Goal: Task Accomplishment & Management: Complete application form

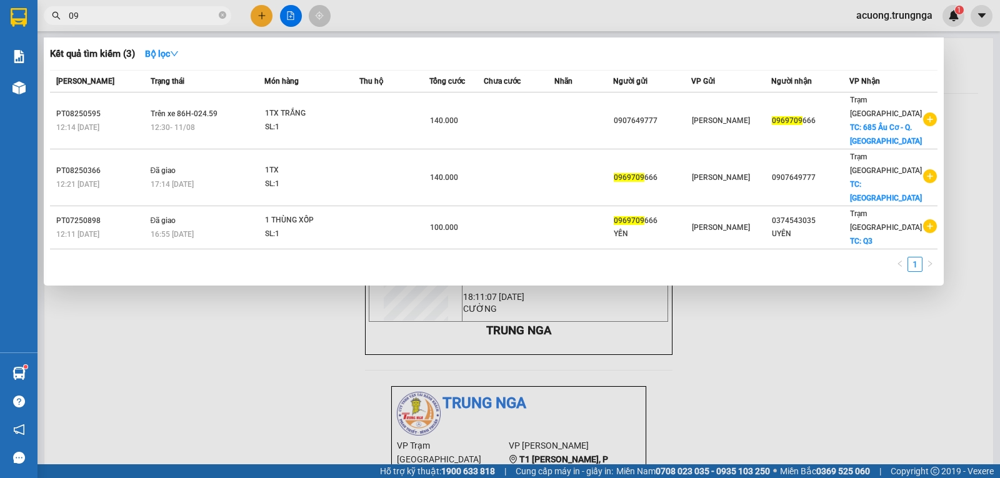
type input "0"
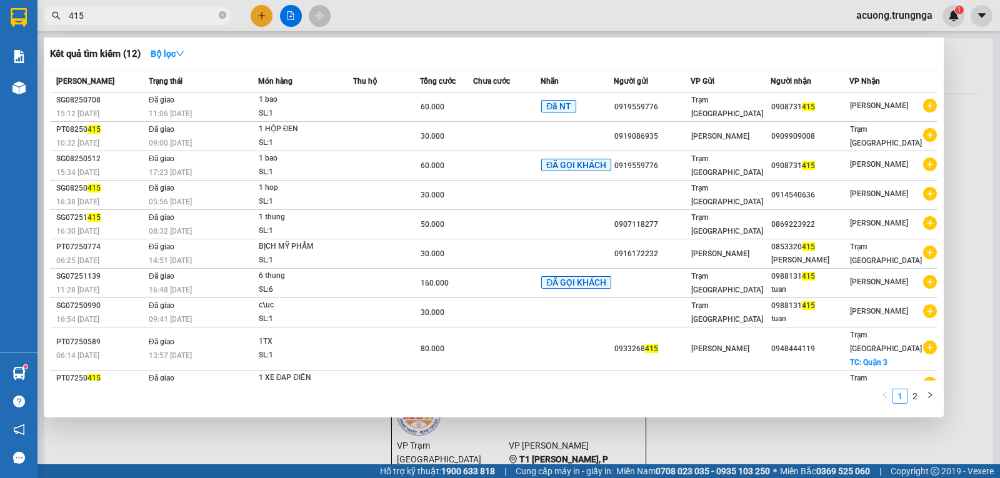
type input "415"
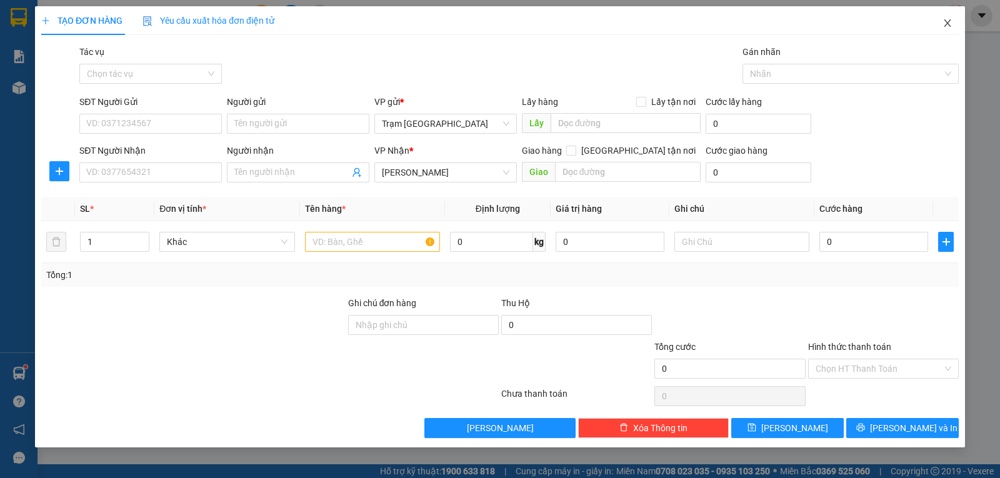
click at [951, 22] on icon "close" at bounding box center [947, 23] width 10 height 10
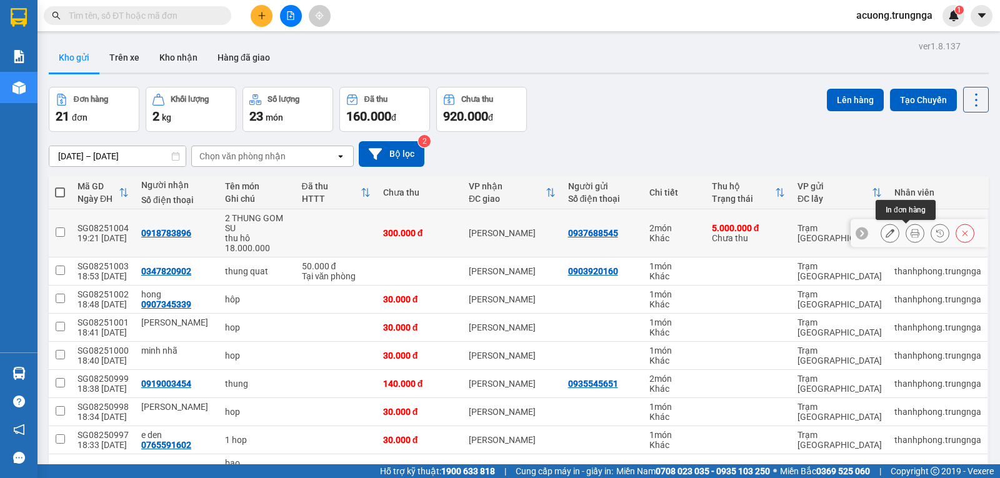
click at [911, 233] on icon at bounding box center [915, 233] width 9 height 9
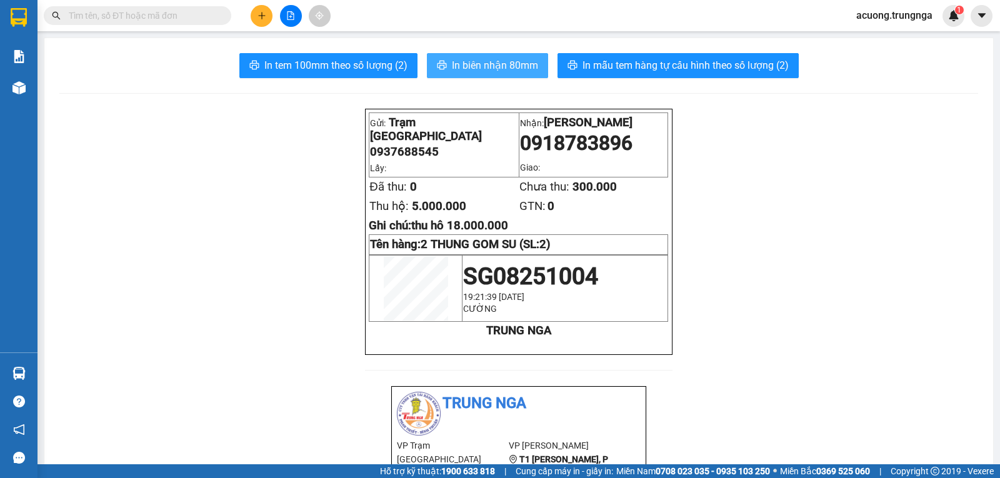
click at [470, 57] on span "In biên nhận 80mm" at bounding box center [495, 65] width 86 height 16
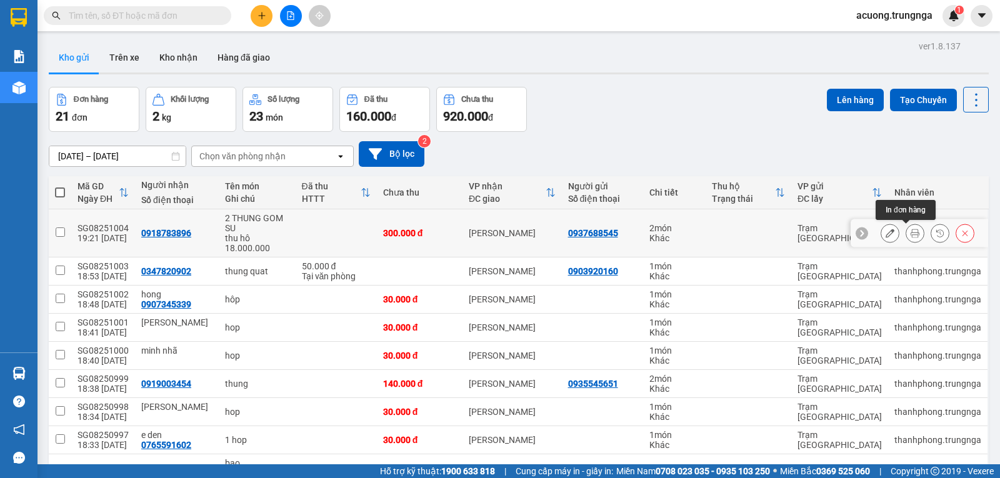
click at [911, 232] on icon at bounding box center [915, 233] width 9 height 9
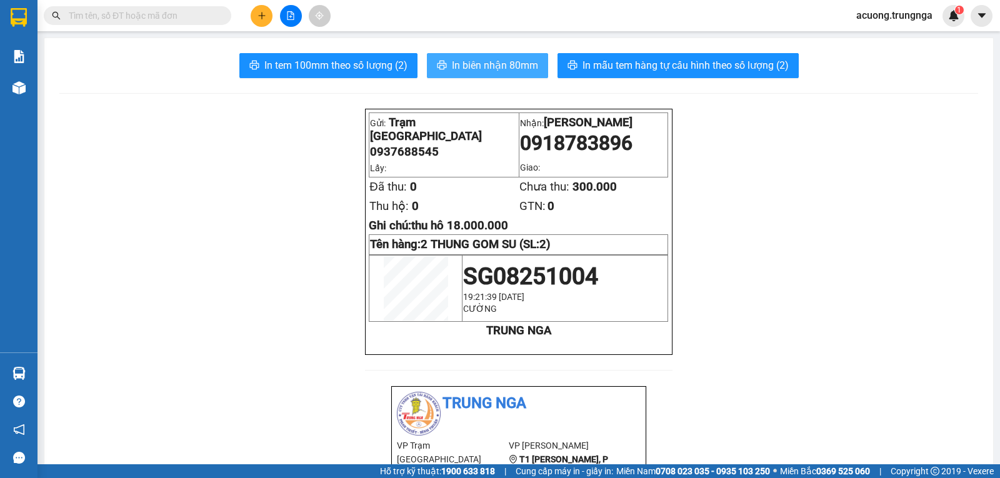
click at [486, 61] on span "In biên nhận 80mm" at bounding box center [495, 65] width 86 height 16
click at [256, 14] on button at bounding box center [262, 16] width 22 height 22
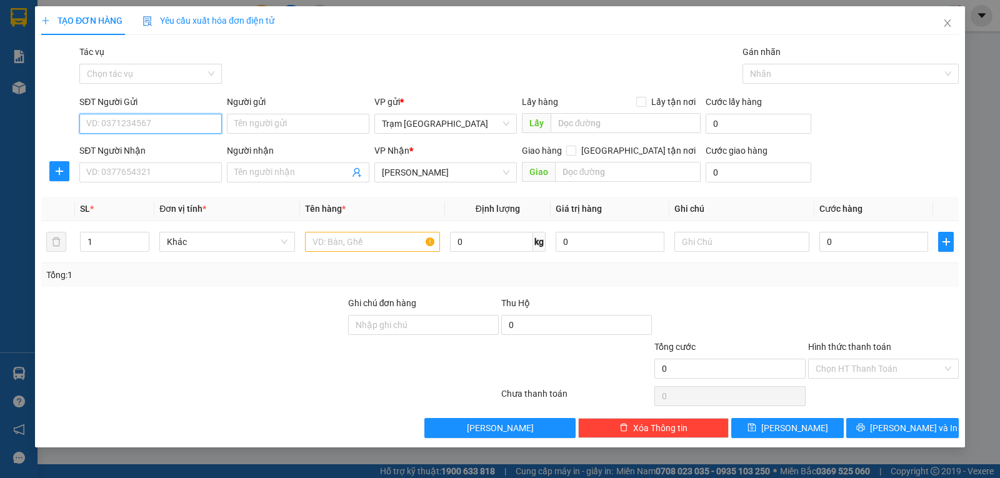
click at [147, 125] on input "SĐT Người Gửi" at bounding box center [150, 124] width 142 height 20
type input "0937394449"
click at [149, 173] on input "SĐT Người Nhận" at bounding box center [150, 172] width 142 height 20
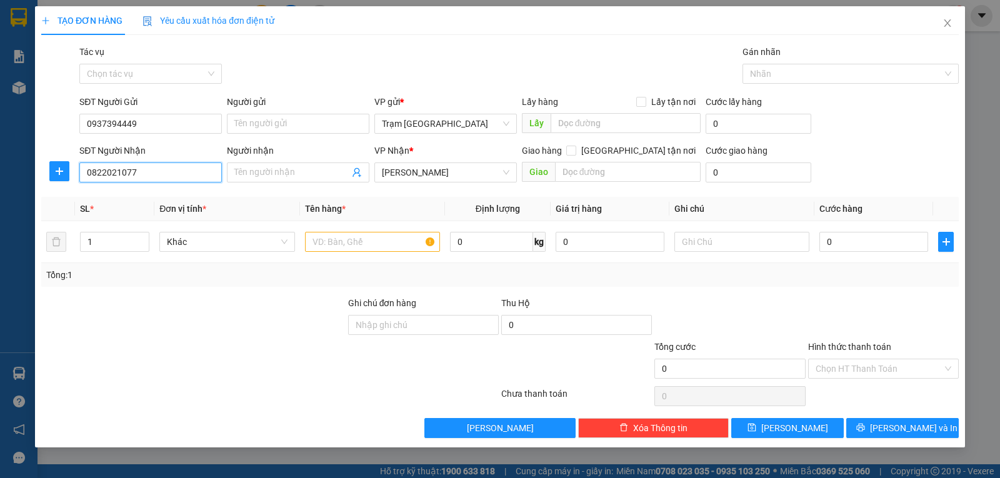
type input "0822021077"
type input "Ms. Vân"
click at [361, 243] on input "text" at bounding box center [372, 242] width 135 height 20
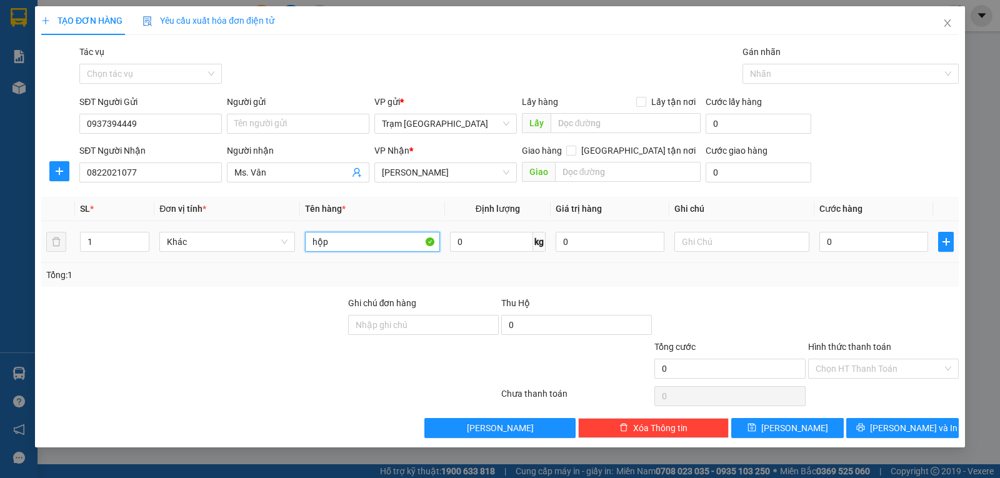
type input "hộp"
type input "1"
type input "003"
type input "3"
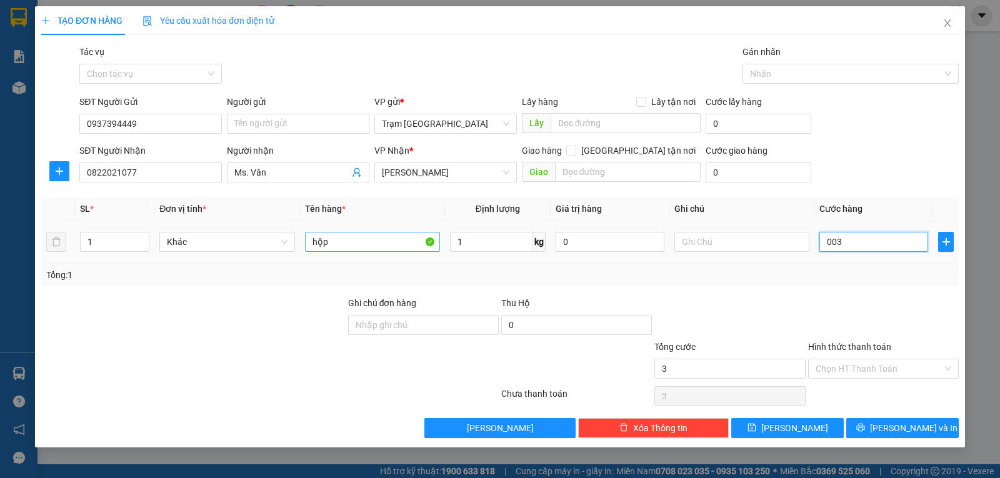
type input "0.030"
type input "30"
type input "30.000"
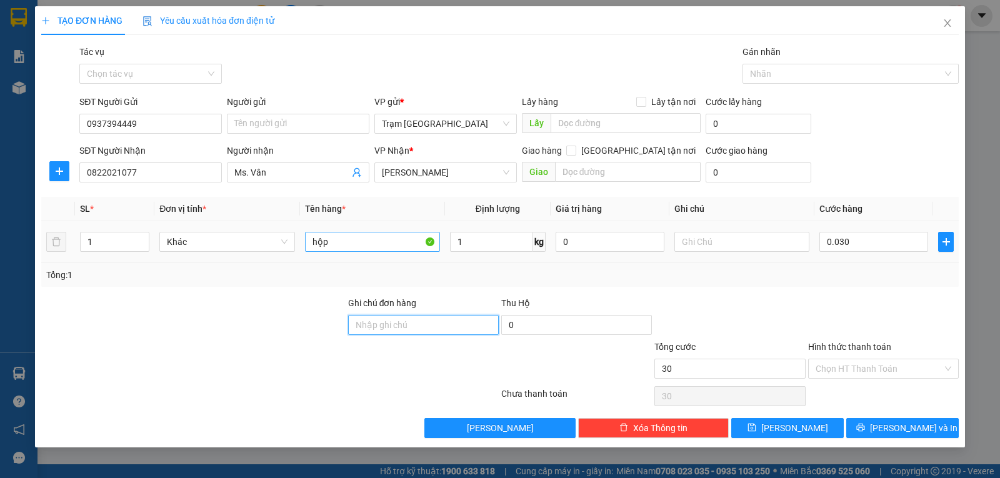
type input "30.000"
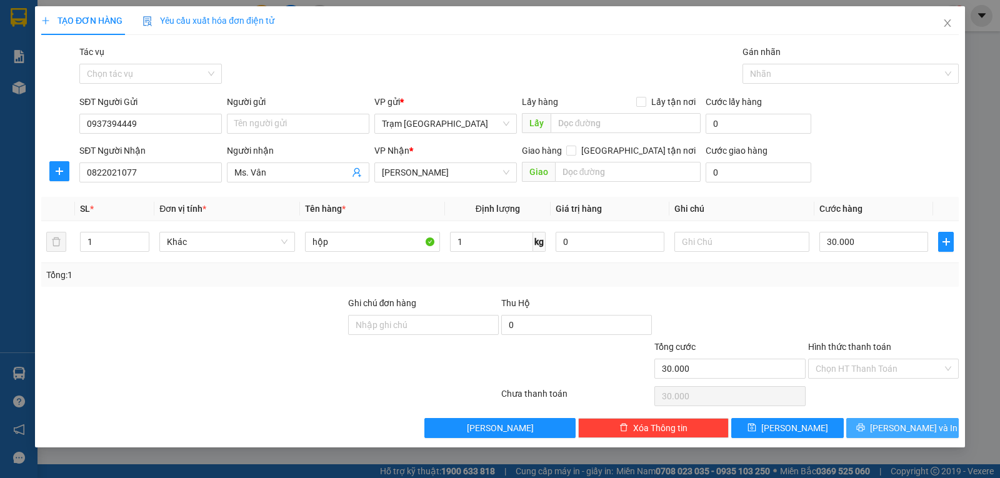
click at [890, 422] on button "[PERSON_NAME] và In" at bounding box center [902, 428] width 112 height 20
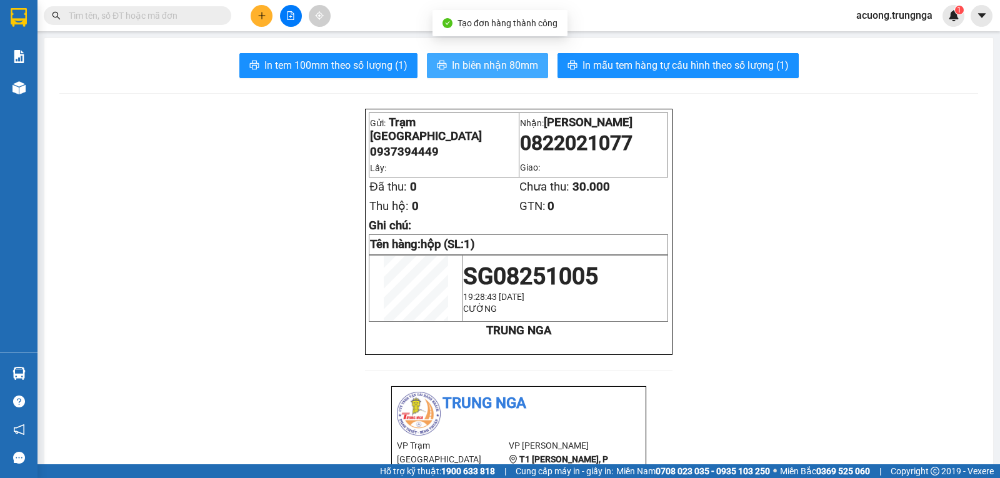
click at [444, 59] on button "In biên nhận 80mm" at bounding box center [487, 65] width 121 height 25
